Goal: Navigation & Orientation: Find specific page/section

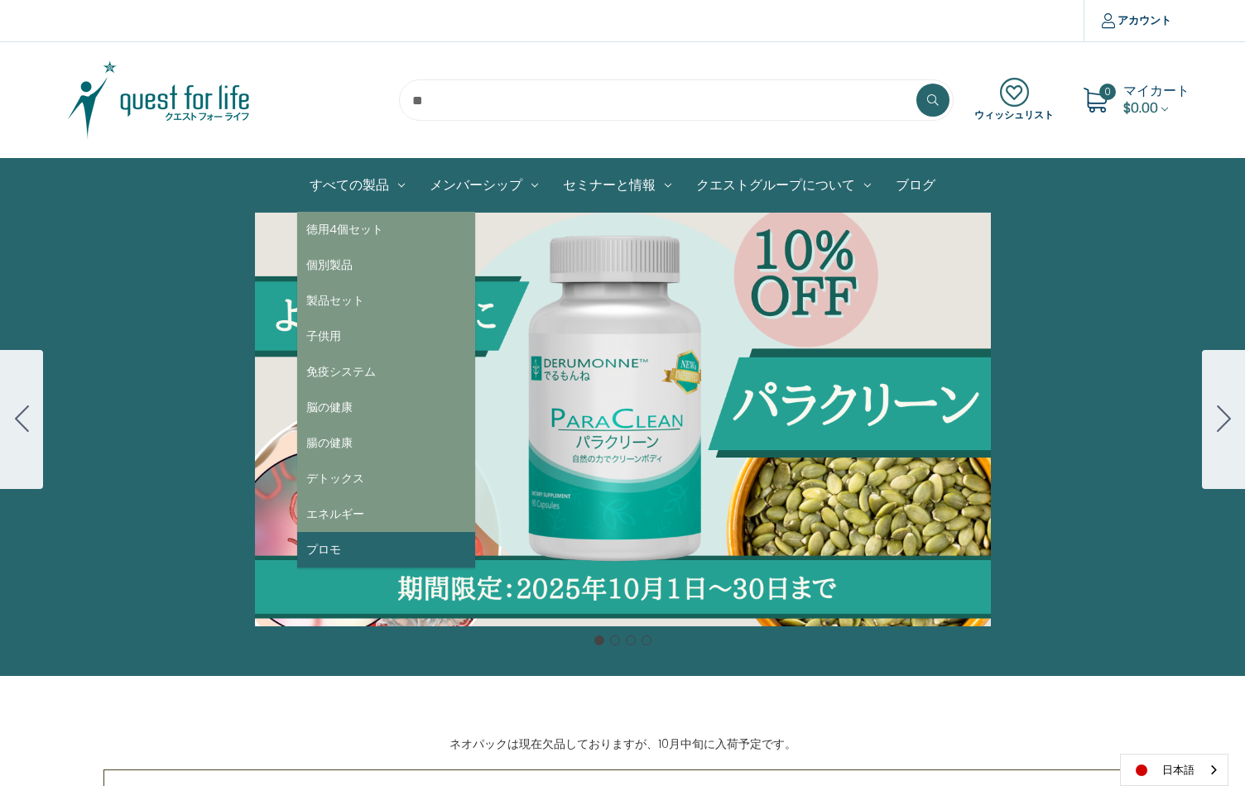
click at [333, 548] on link "プロモ" at bounding box center [386, 550] width 178 height 36
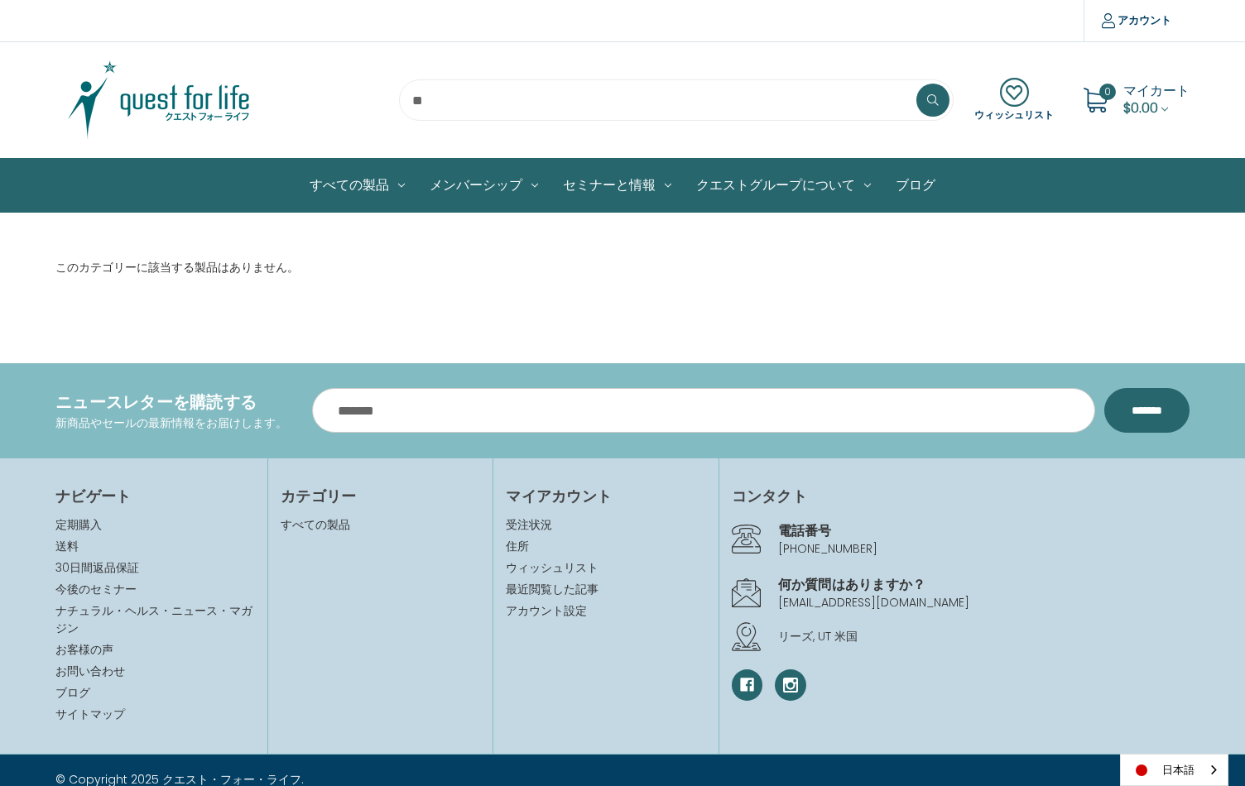
click at [234, 103] on img at bounding box center [158, 100] width 207 height 83
